Goal: Transaction & Acquisition: Purchase product/service

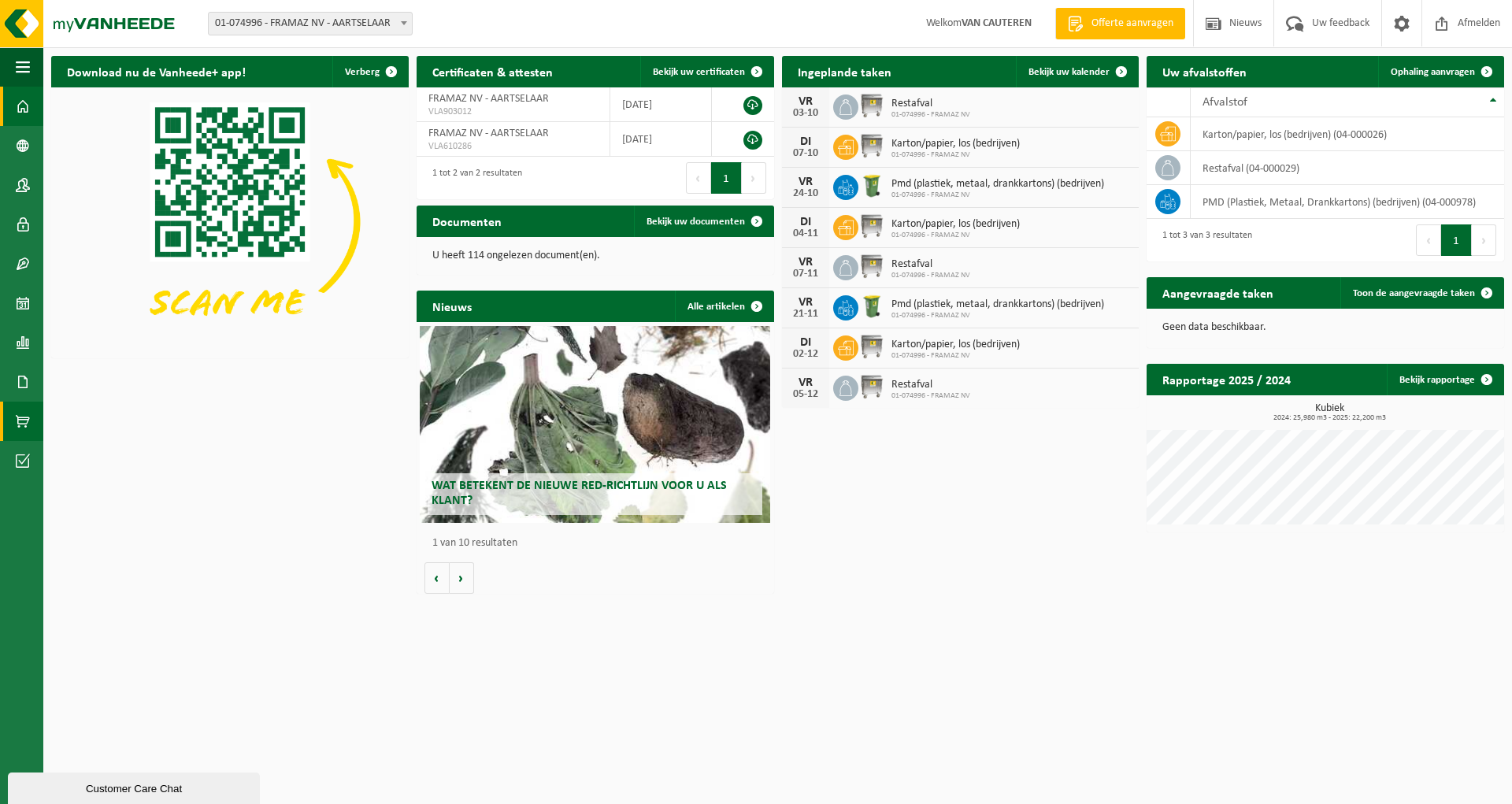
click at [23, 421] on span at bounding box center [23, 421] width 14 height 39
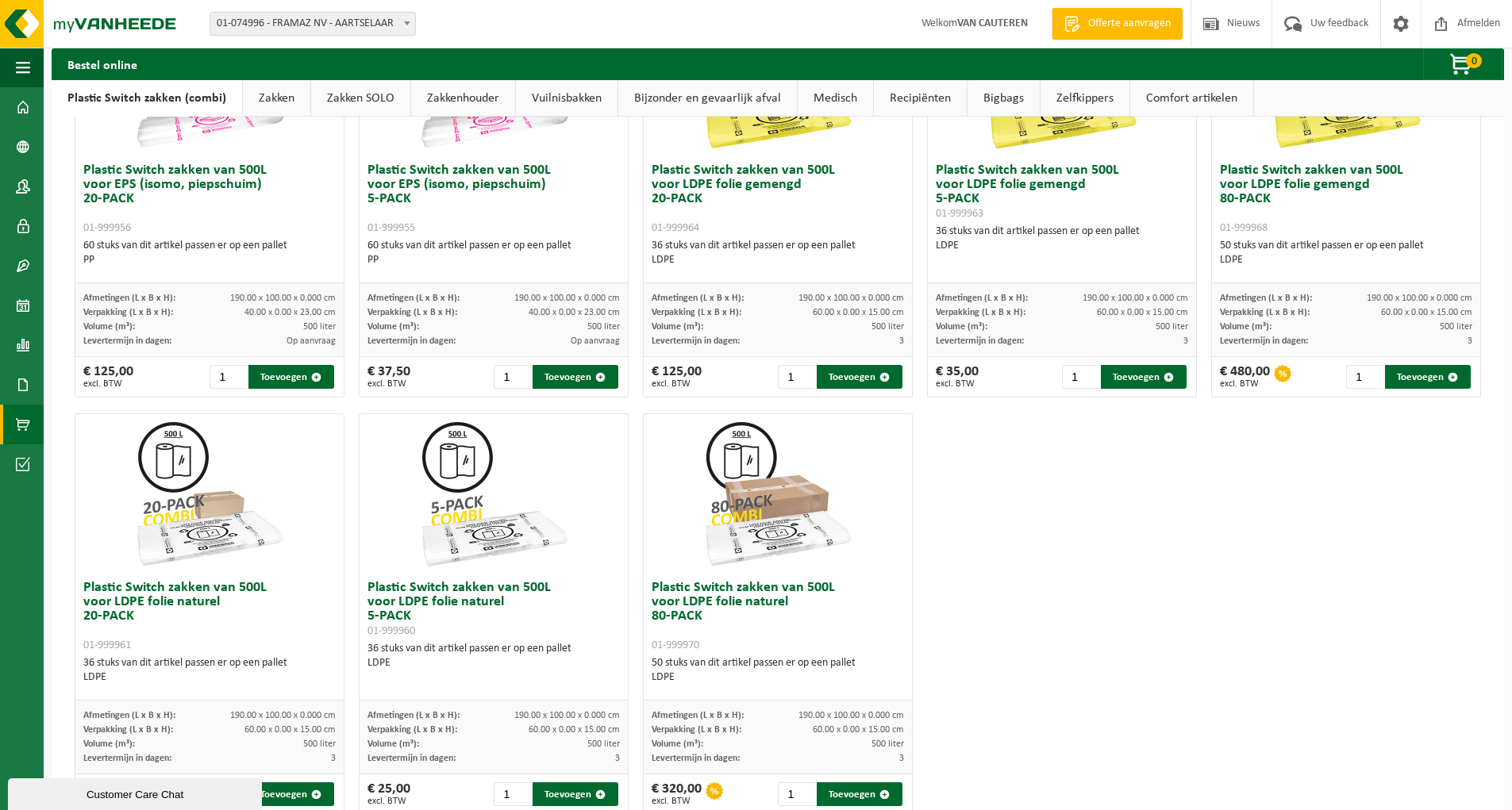
scroll to position [679, 0]
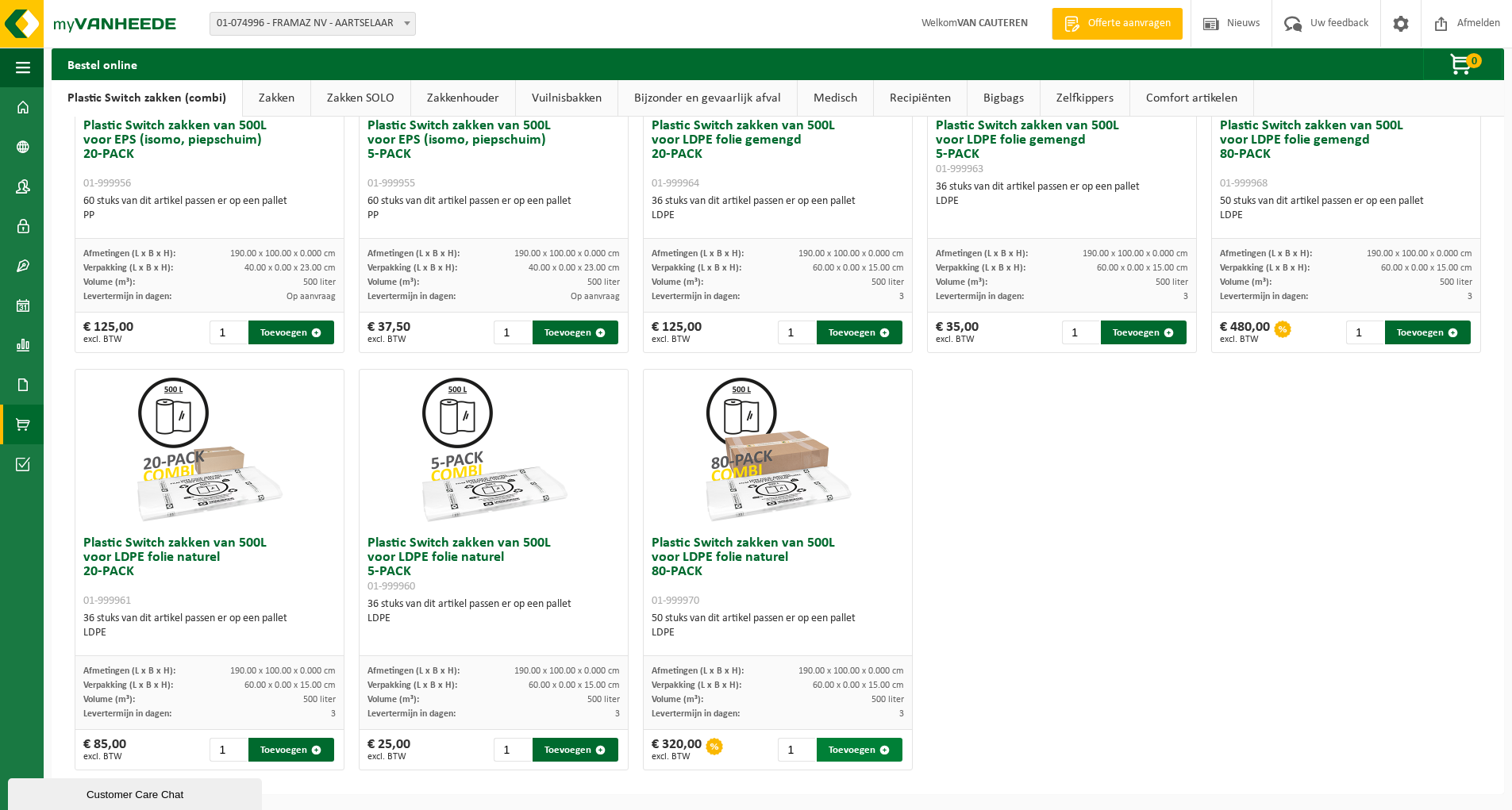
click at [837, 744] on button "Toevoegen" at bounding box center [859, 750] width 86 height 24
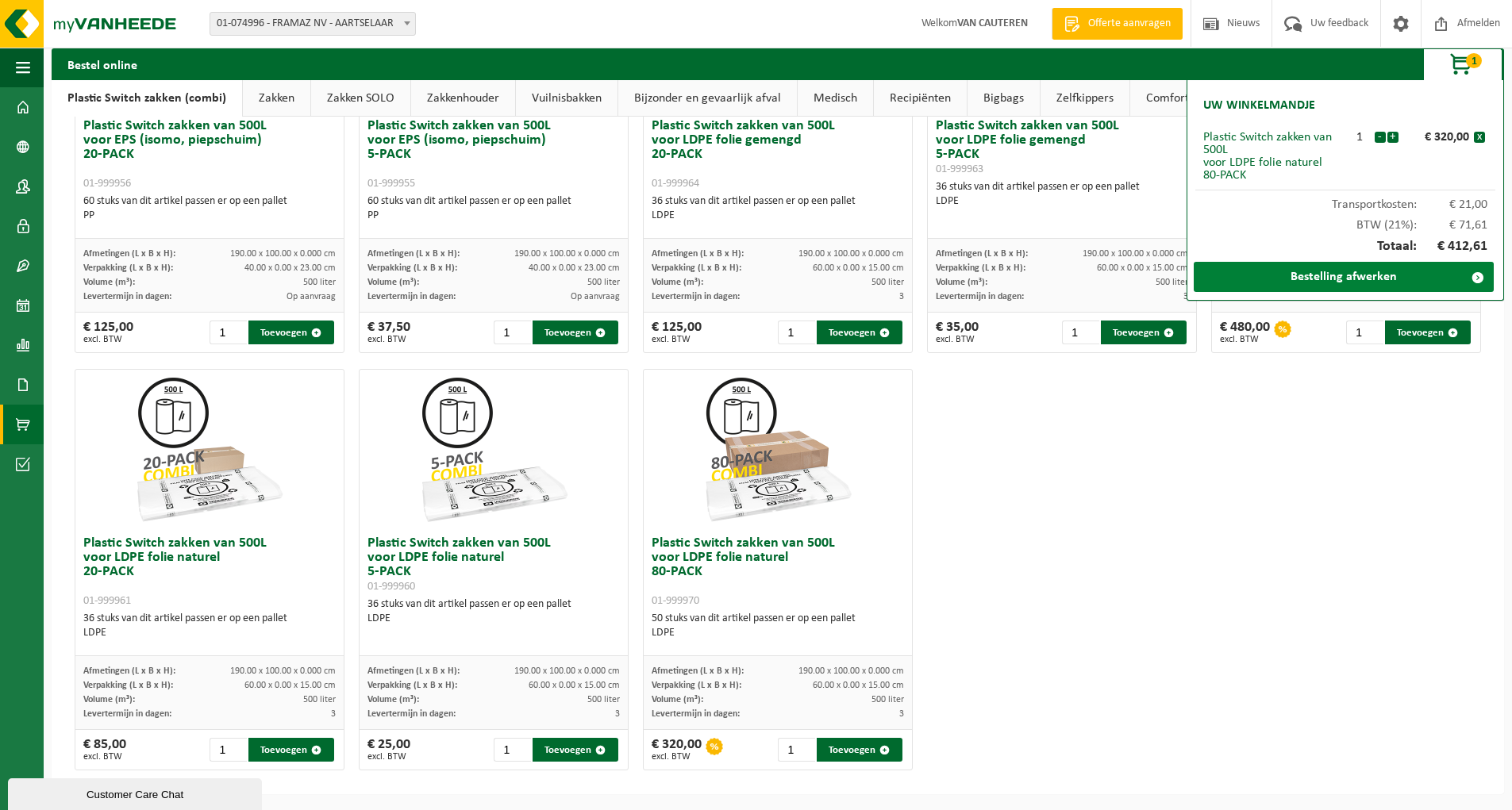
click at [1302, 277] on link "Bestelling afwerken" at bounding box center [1343, 276] width 300 height 31
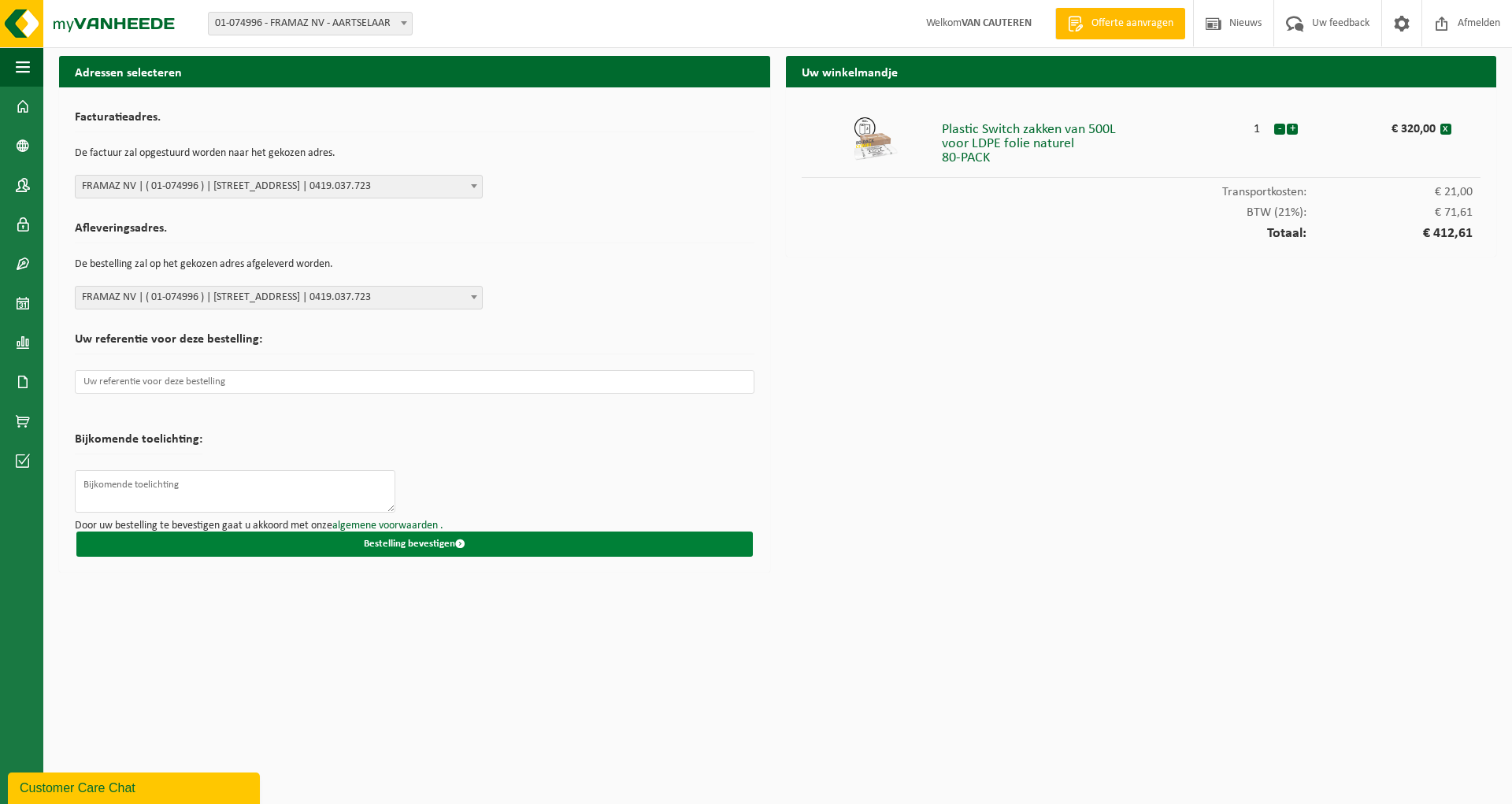
click at [412, 537] on button "Bestelling bevestigen" at bounding box center [414, 544] width 677 height 25
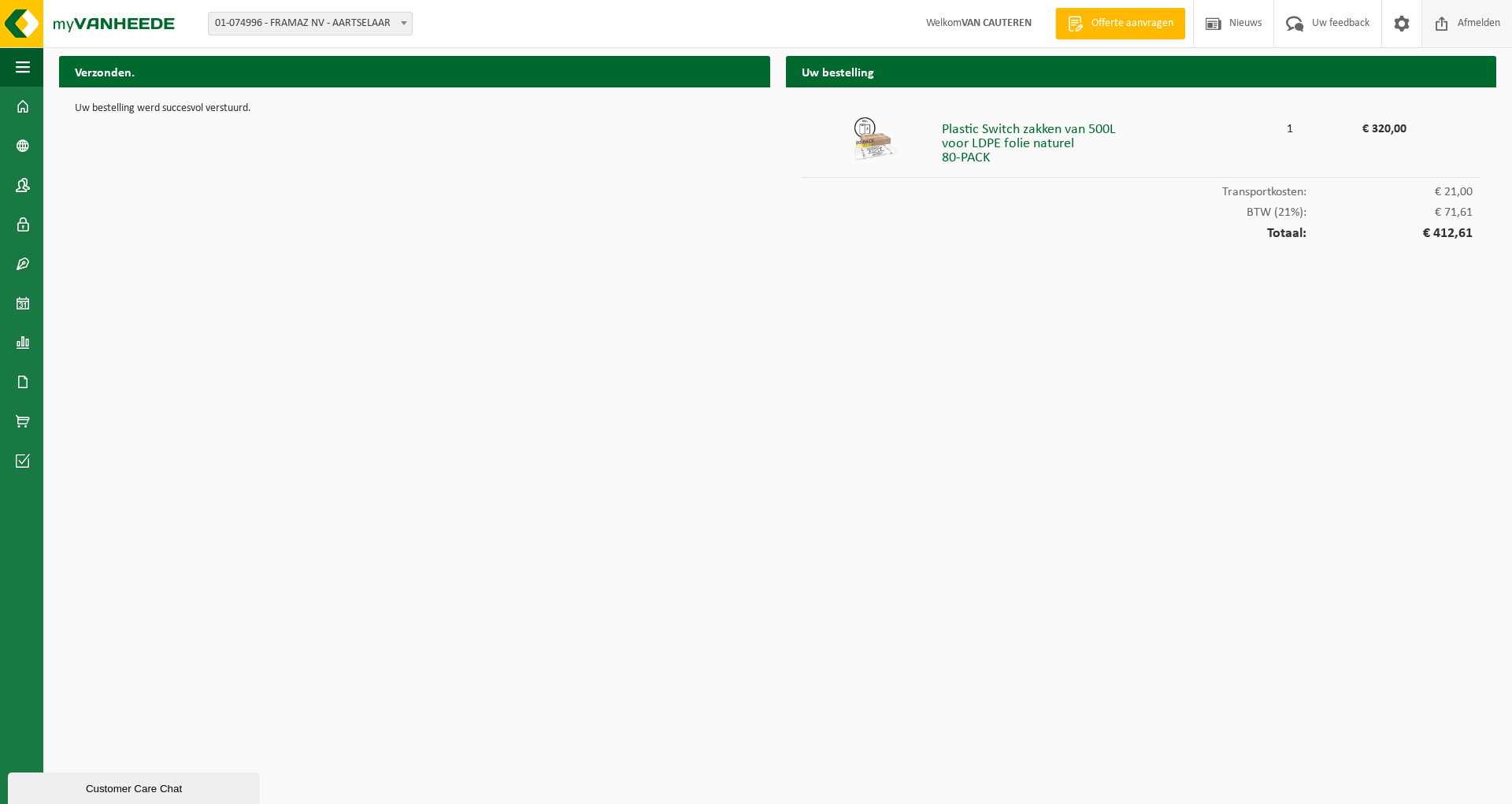
click at [1466, 23] on span "Afmelden" at bounding box center [1478, 23] width 50 height 46
